Goal: Information Seeking & Learning: Find specific fact

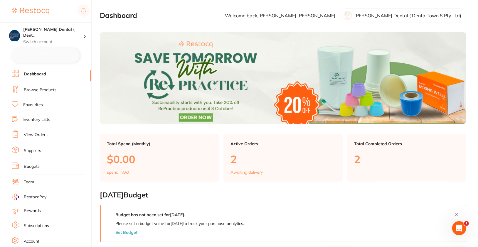
checkbox input "false"
click at [50, 91] on link "Browse Products" at bounding box center [40, 90] width 33 height 6
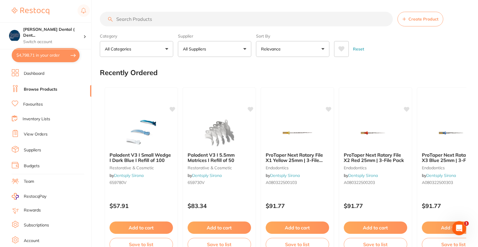
click at [207, 52] on button "All Suppliers" at bounding box center [214, 49] width 73 height 16
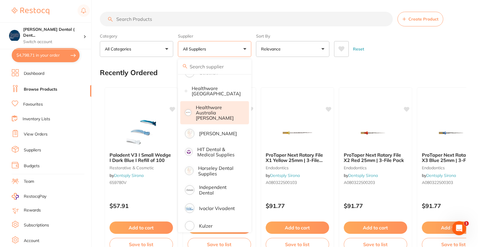
scroll to position [277, 0]
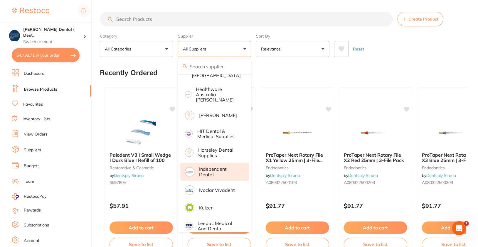
click at [222, 174] on li "Independent Dental" at bounding box center [214, 172] width 69 height 18
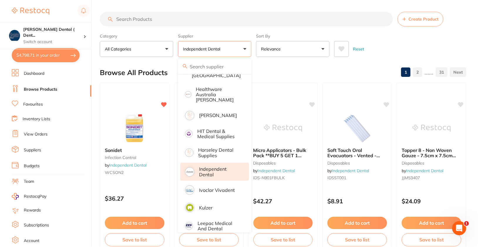
click at [457, 47] on div "Reset" at bounding box center [398, 46] width 128 height 21
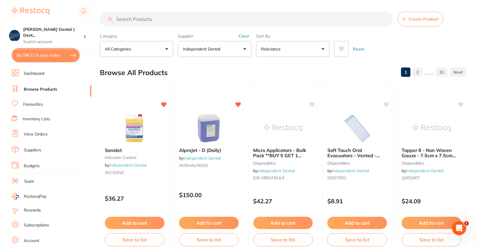
scroll to position [0, 0]
click at [235, 17] on input "search" at bounding box center [246, 19] width 293 height 15
paste input "CH-[PERSON_NAME]-AHB 1323"
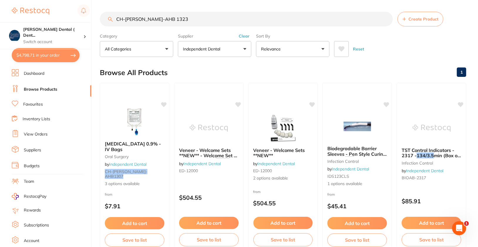
type input "CH-[PERSON_NAME]-AHB 1323"
click at [139, 127] on img at bounding box center [135, 121] width 38 height 29
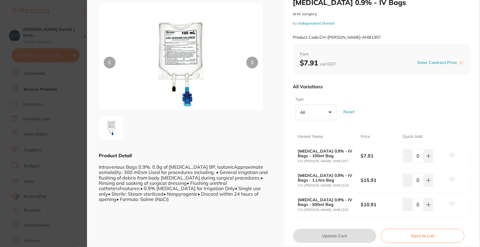
scroll to position [20, 0]
click at [453, 203] on icon at bounding box center [452, 203] width 6 height 5
click at [416, 76] on div "All Variations Type All +0 All 1 Litre Bag 100ml Bag **OUT OF STOCK-NO ETA** 50…" at bounding box center [382, 148] width 178 height 150
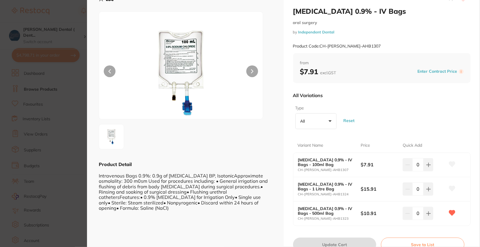
scroll to position [0, 0]
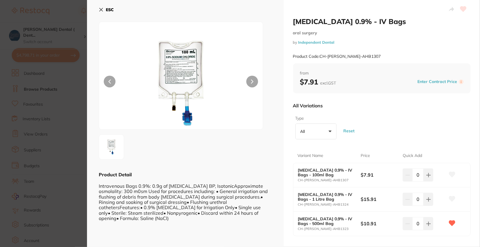
click at [109, 9] on b "ESC" at bounding box center [110, 9] width 8 height 5
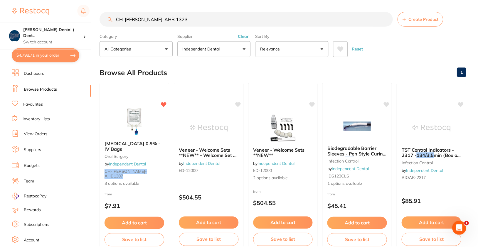
scroll to position [1, 0]
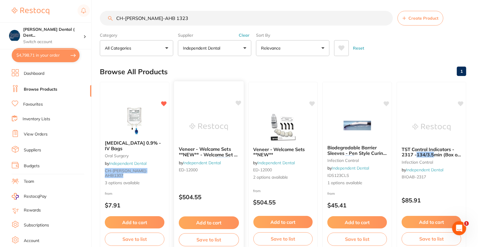
click at [240, 103] on icon at bounding box center [239, 103] width 6 height 5
click at [290, 68] on div "Browse All Products 1" at bounding box center [283, 72] width 367 height 20
